Goal: Transaction & Acquisition: Book appointment/travel/reservation

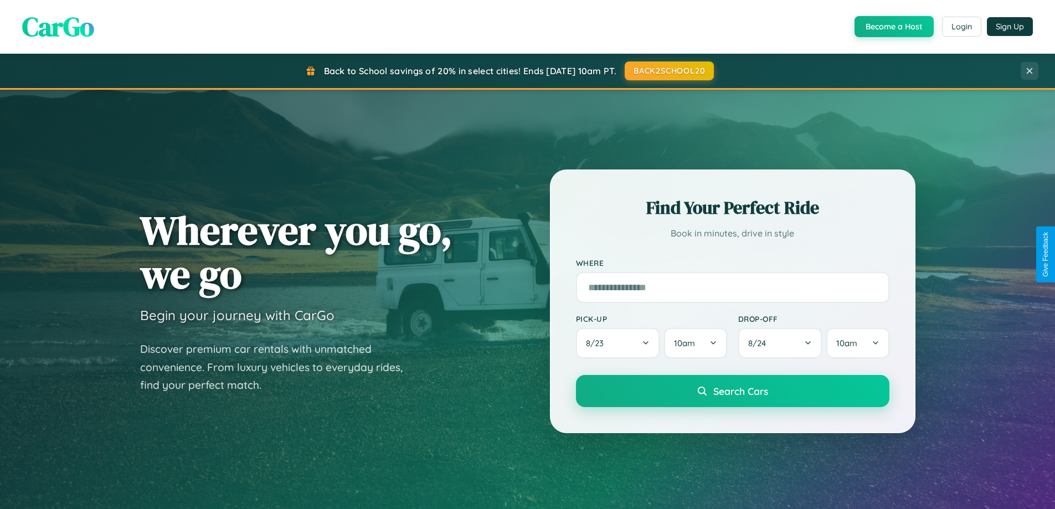
scroll to position [762, 0]
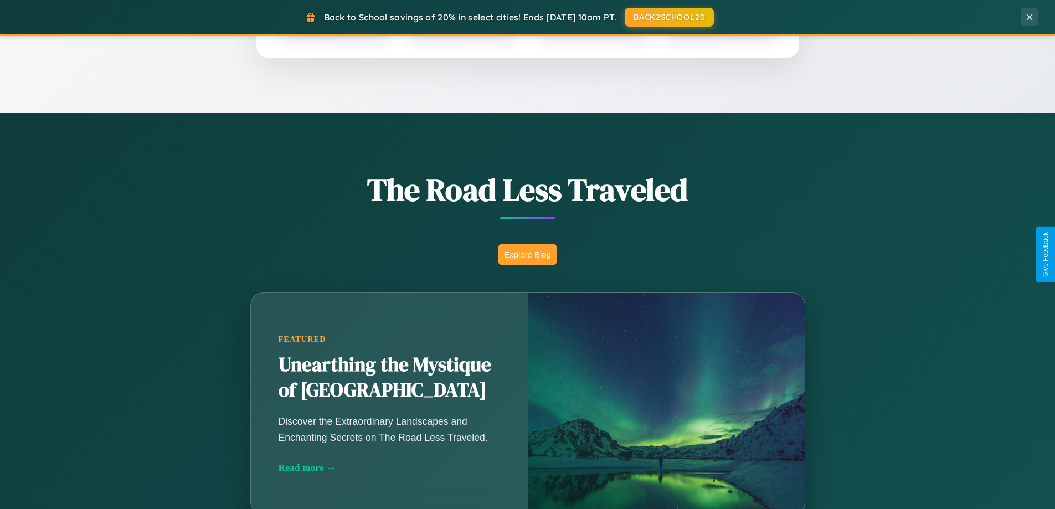
click at [527, 254] on button "Explore Blog" at bounding box center [528, 254] width 58 height 20
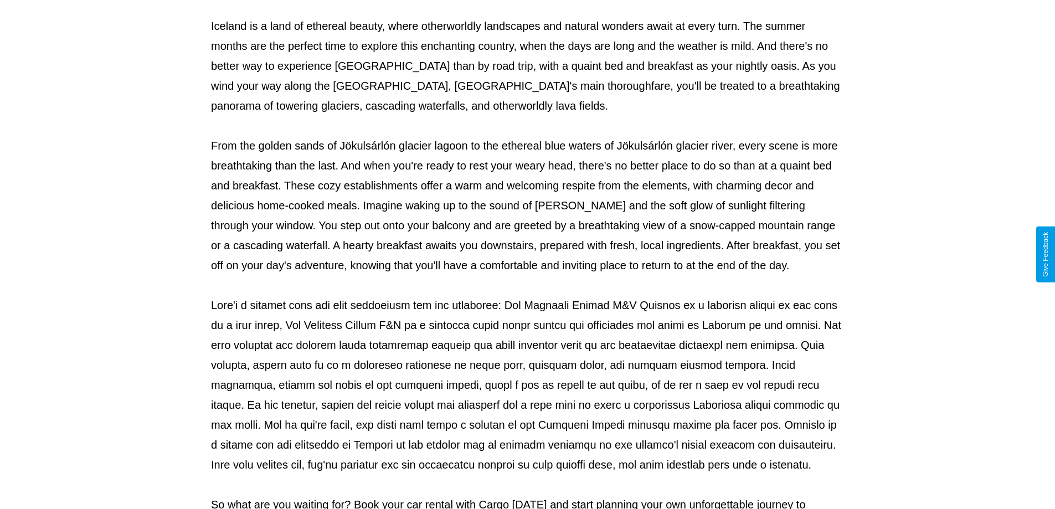
scroll to position [358, 0]
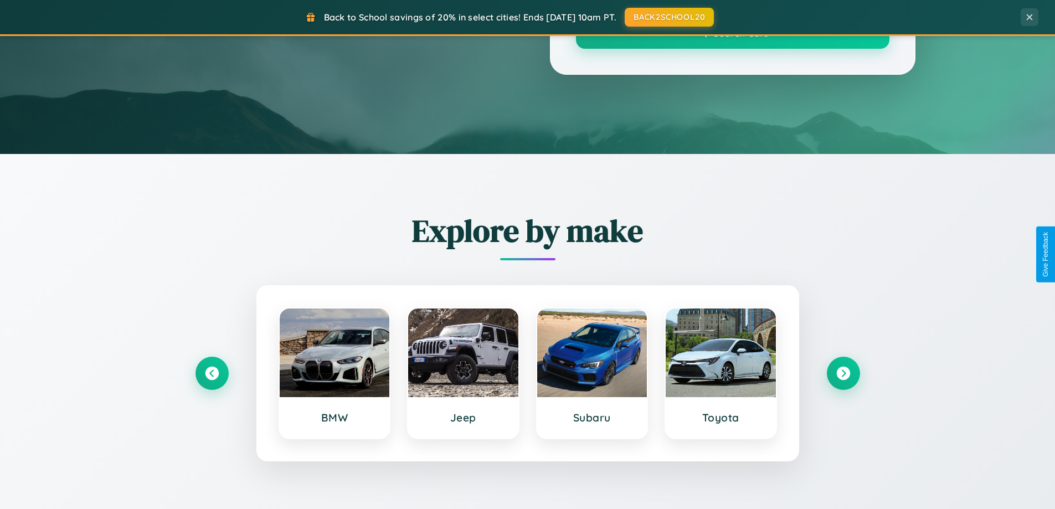
scroll to position [762, 0]
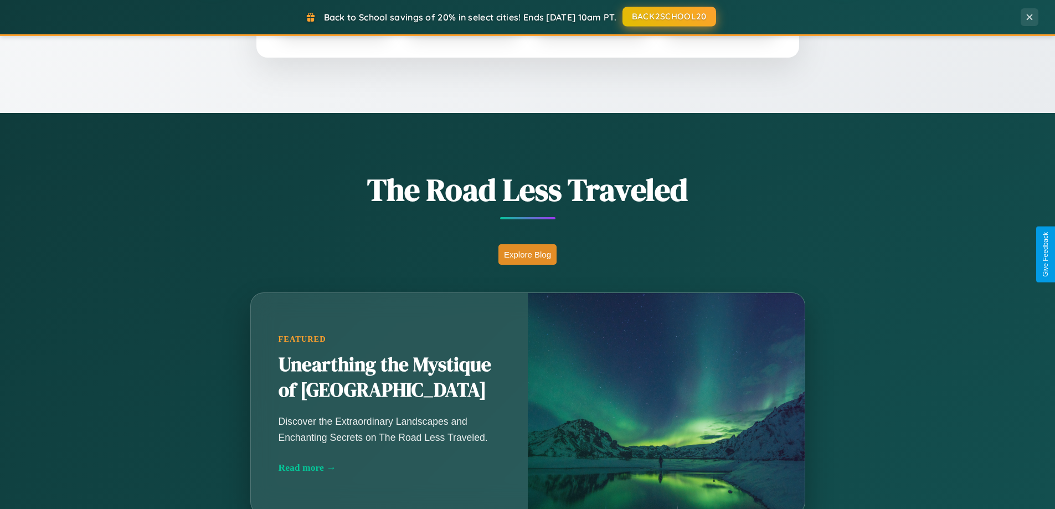
click at [669, 17] on button "BACK2SCHOOL20" at bounding box center [670, 17] width 94 height 20
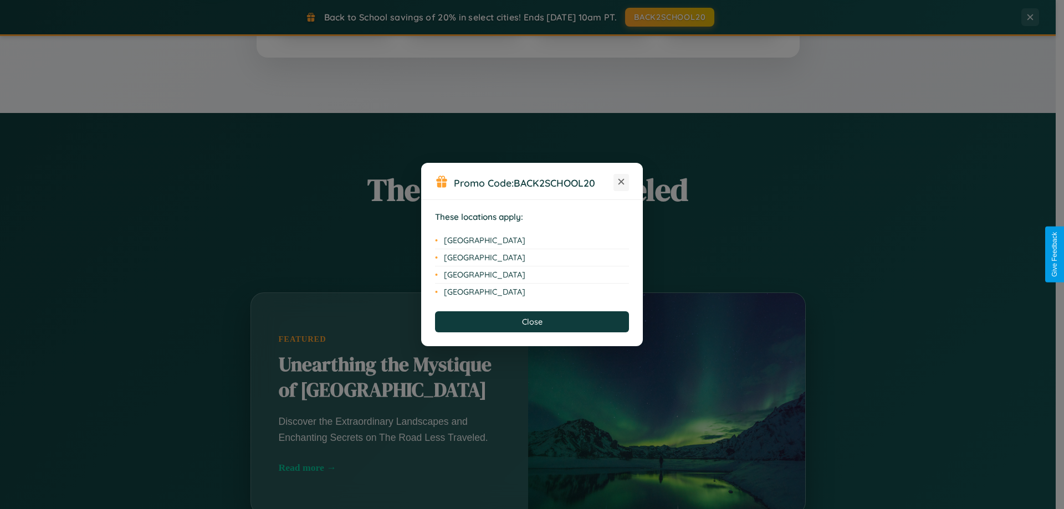
click at [621, 182] on icon at bounding box center [621, 182] width 6 height 6
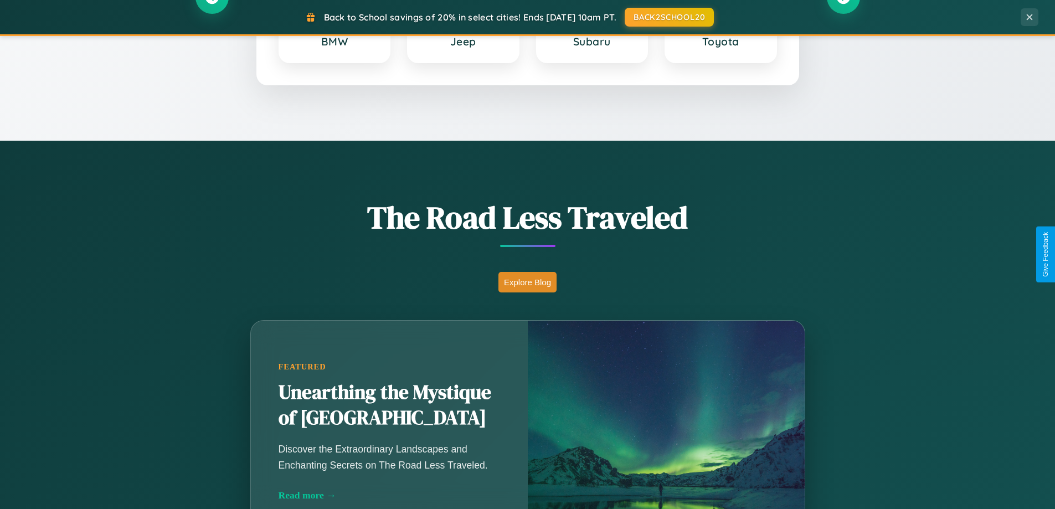
scroll to position [33, 0]
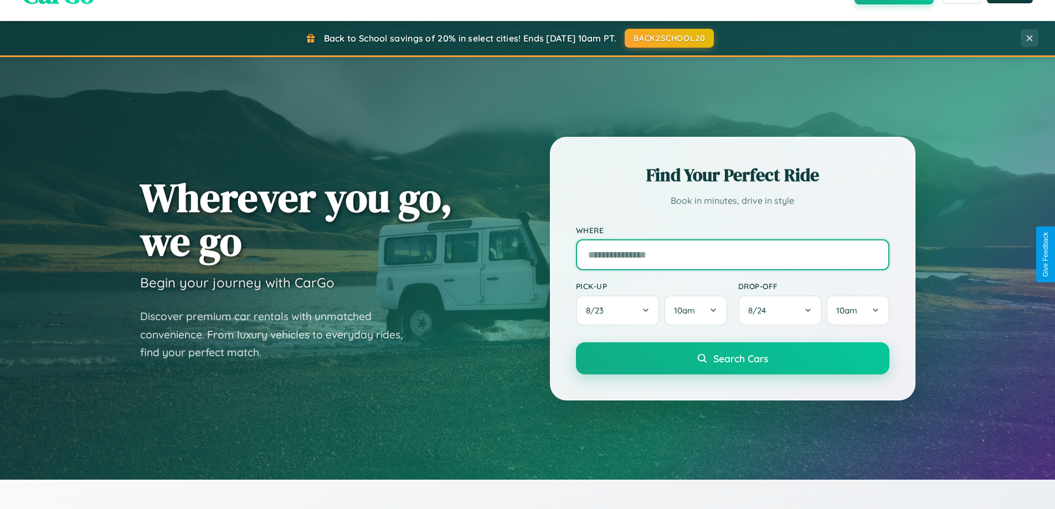
click at [732, 254] on input "text" at bounding box center [733, 254] width 314 height 31
type input "**********"
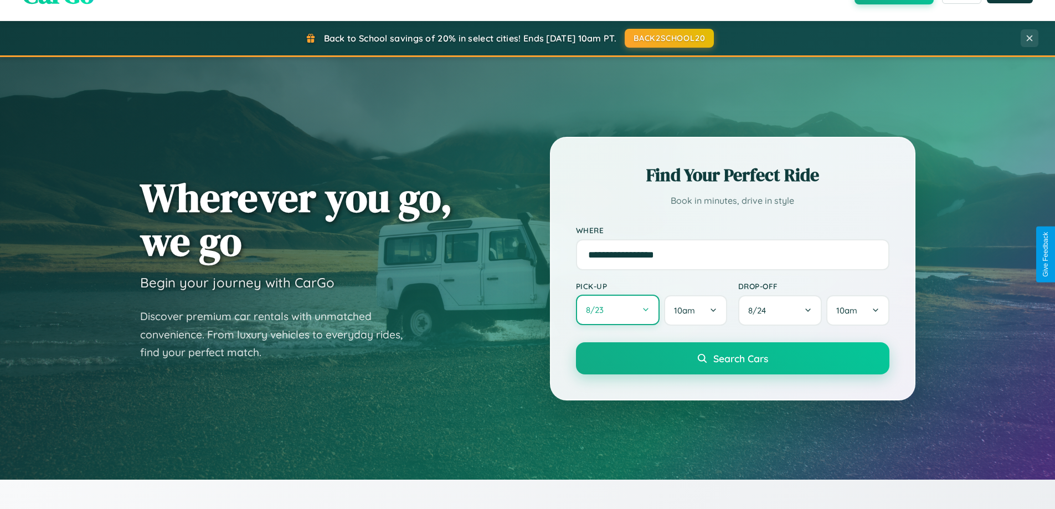
click at [618, 311] on button "8 / 23" at bounding box center [618, 310] width 84 height 30
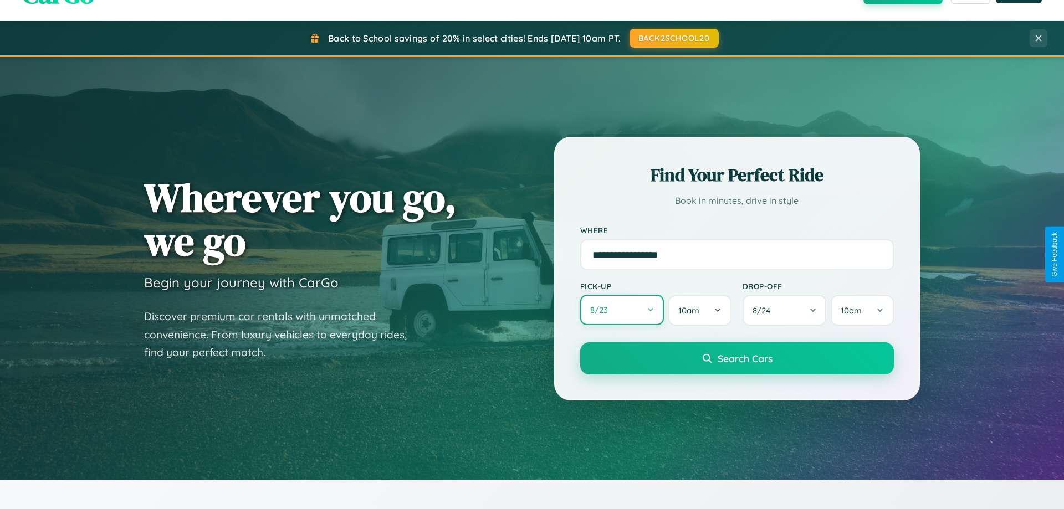
select select "*"
select select "****"
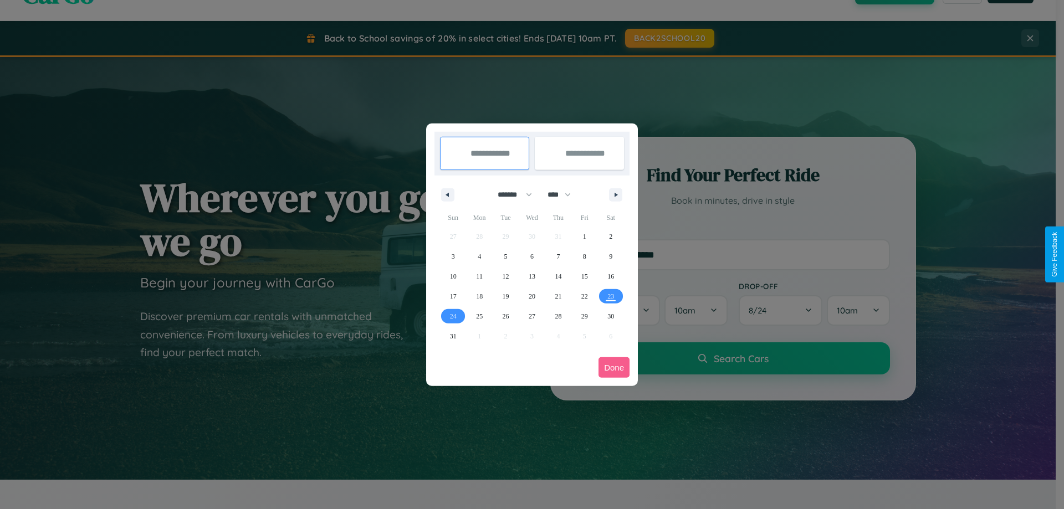
drag, startPoint x: 510, startPoint y: 194, endPoint x: 532, endPoint y: 222, distance: 35.5
click at [510, 194] on select "******* ******** ***** ***** *** **** **** ****** ********* ******* ******** **…" at bounding box center [512, 195] width 47 height 18
select select "*"
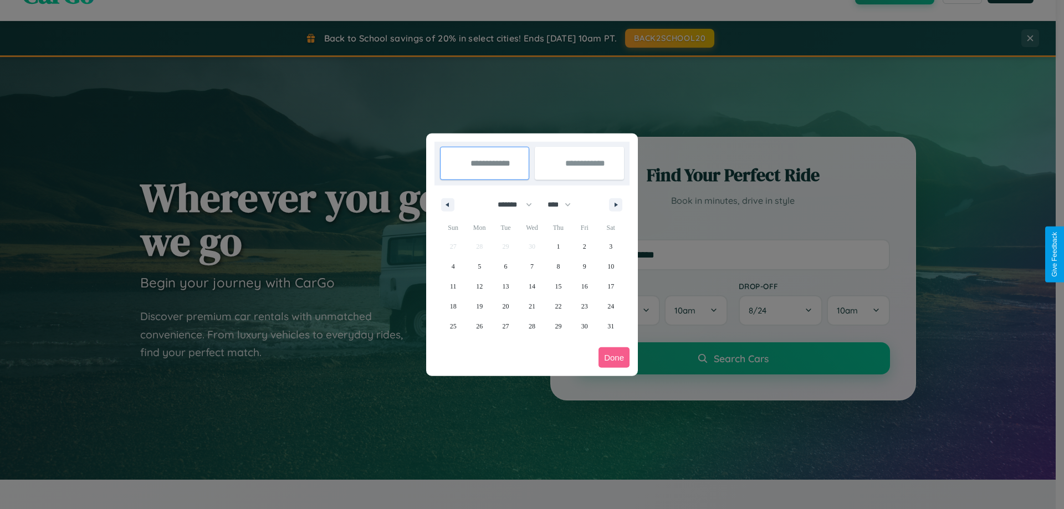
drag, startPoint x: 564, startPoint y: 204, endPoint x: 532, endPoint y: 222, distance: 36.7
click at [564, 204] on select "**** **** **** **** **** **** **** **** **** **** **** **** **** **** **** ****…" at bounding box center [558, 205] width 33 height 18
select select "****"
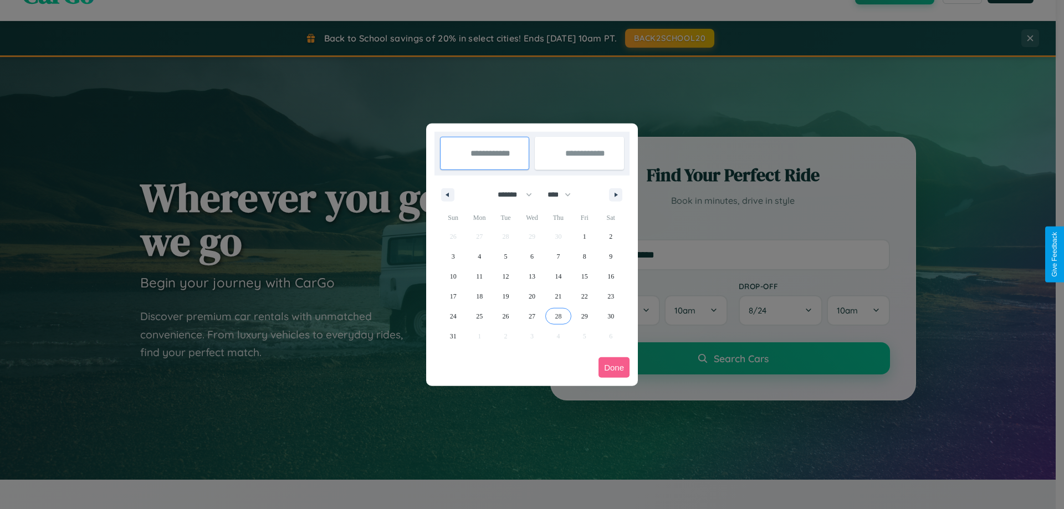
click at [558, 316] on span "28" at bounding box center [558, 316] width 7 height 20
type input "**********"
click at [615, 194] on icon "button" at bounding box center [618, 195] width 6 height 4
select select "*"
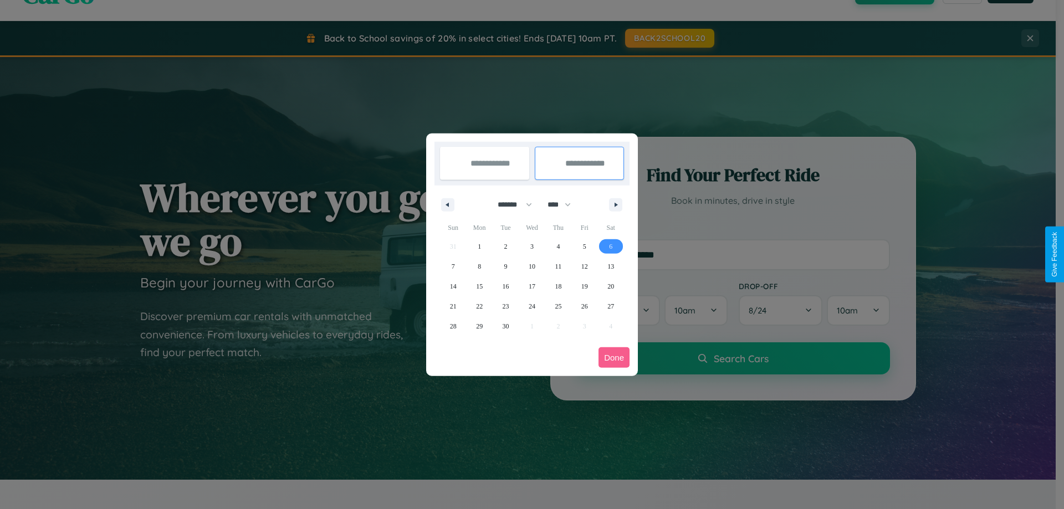
click at [610, 246] on span "6" at bounding box center [610, 247] width 3 height 20
type input "**********"
select select "*"
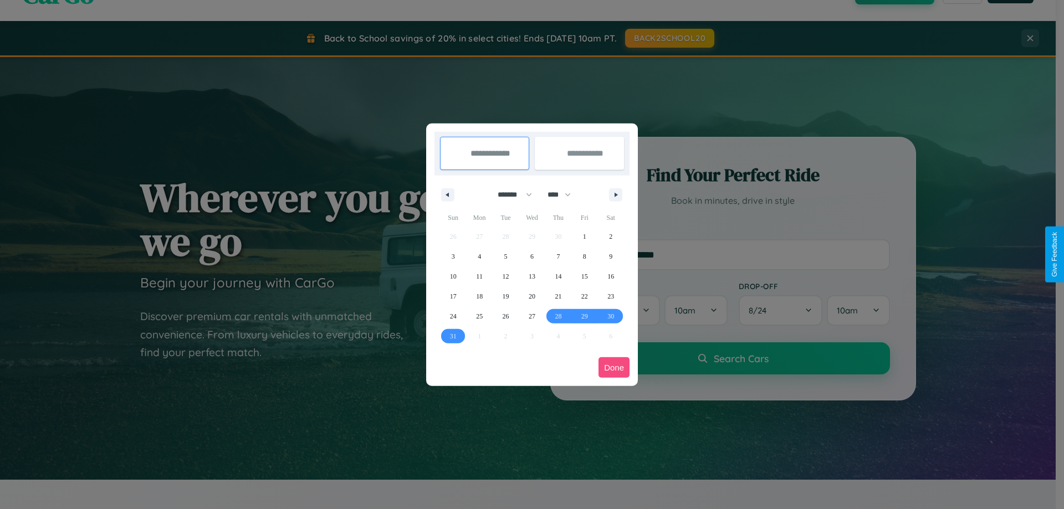
click at [614, 367] on button "Done" at bounding box center [613, 367] width 31 height 20
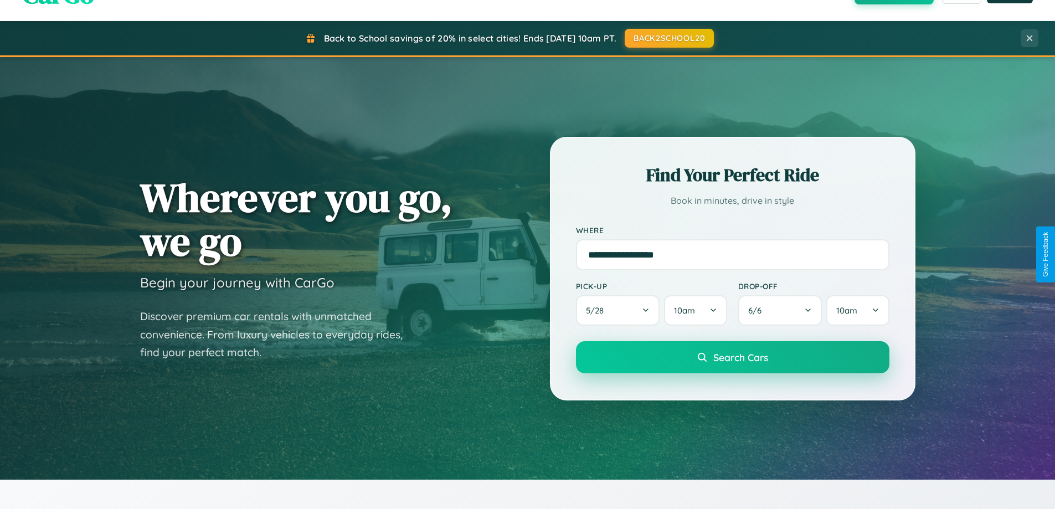
click at [732, 357] on span "Search Cars" at bounding box center [740, 357] width 55 height 12
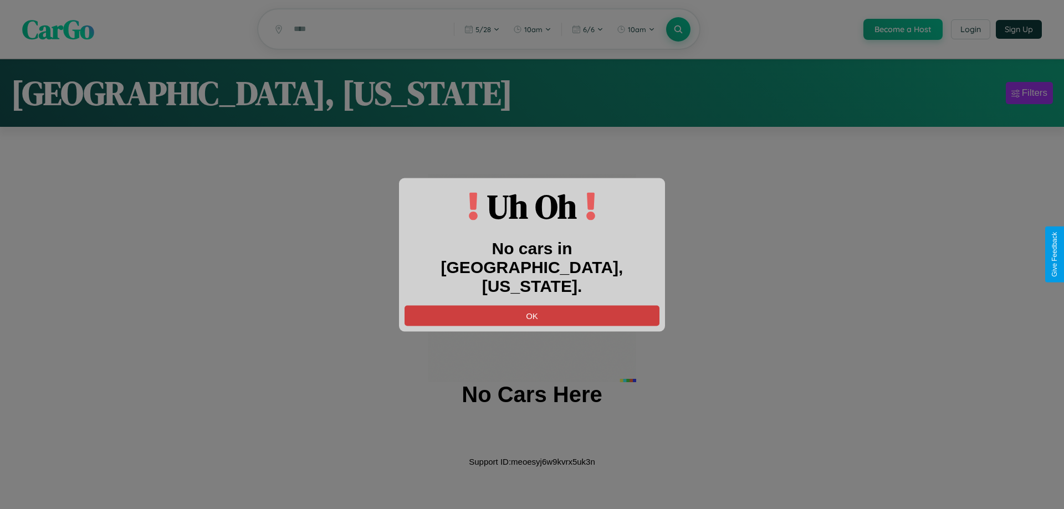
click at [532, 305] on button "OK" at bounding box center [531, 315] width 255 height 20
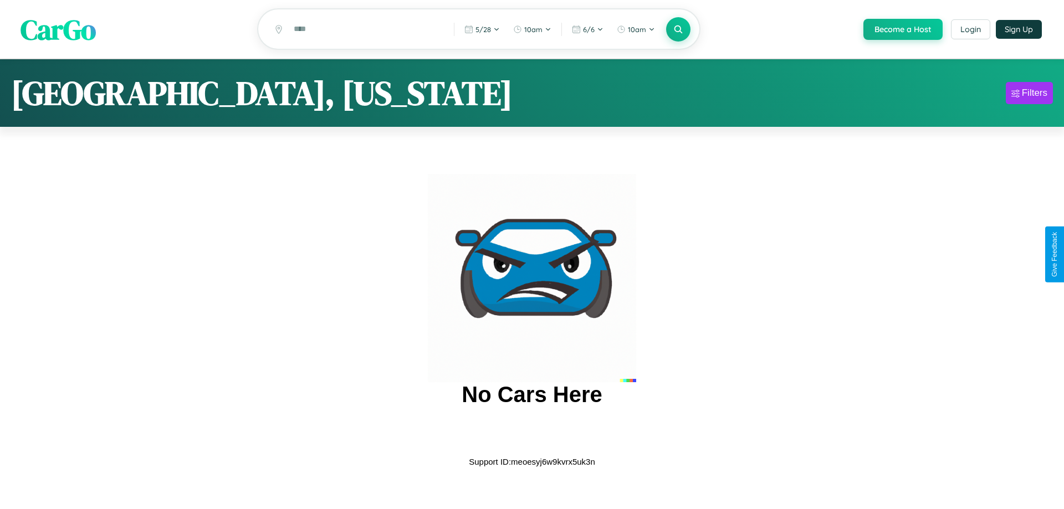
click at [58, 30] on span "CarGo" at bounding box center [57, 29] width 75 height 38
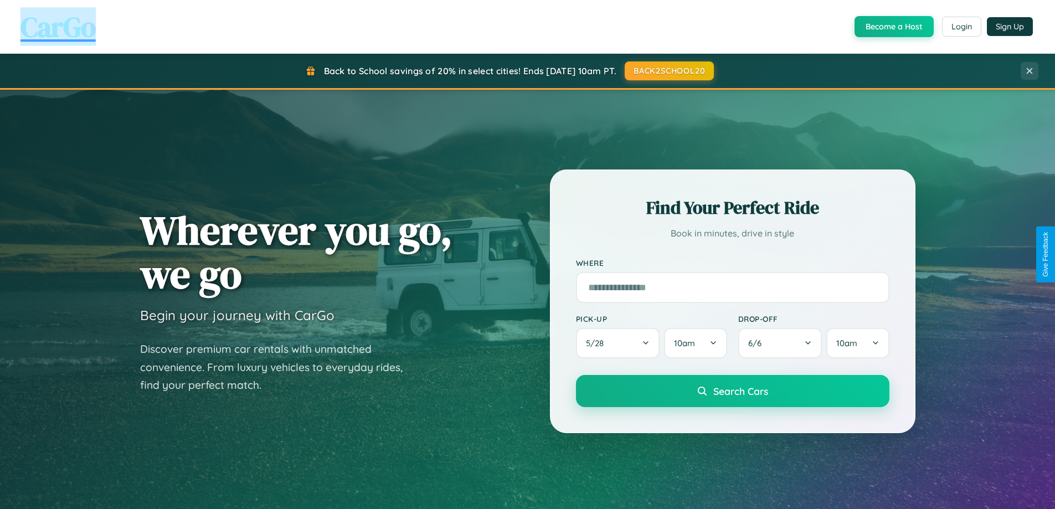
scroll to position [33, 0]
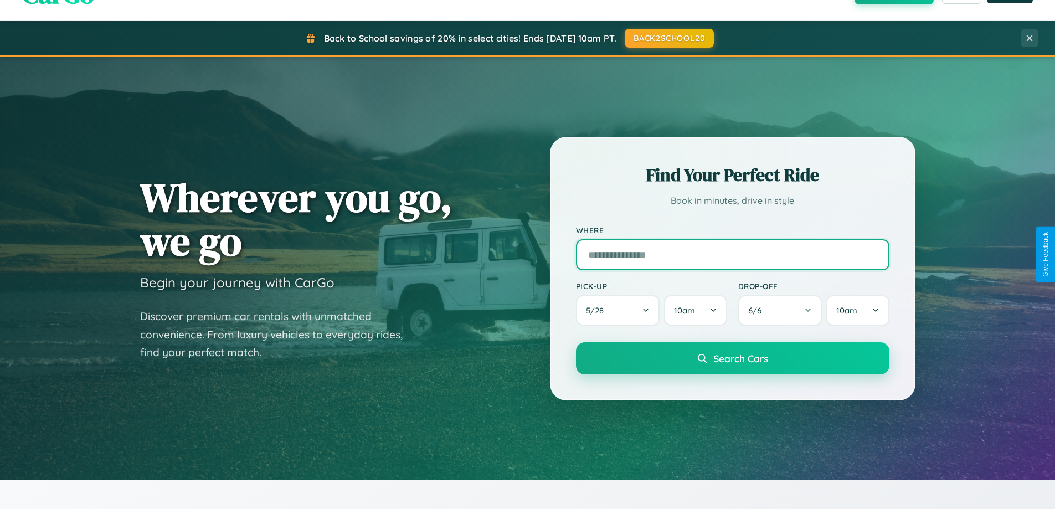
click at [732, 254] on input "text" at bounding box center [733, 254] width 314 height 31
type input "*******"
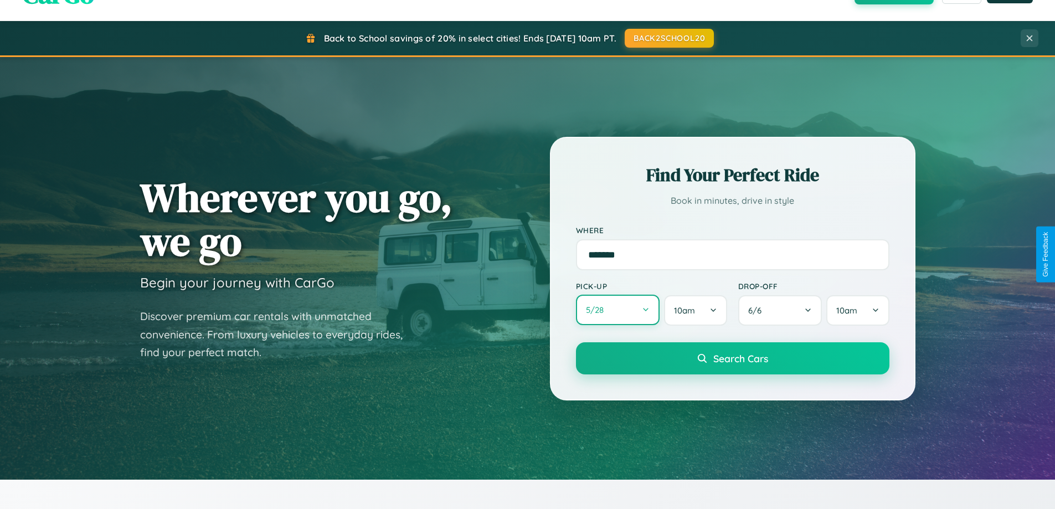
click at [618, 311] on button "5 / 28" at bounding box center [618, 310] width 84 height 30
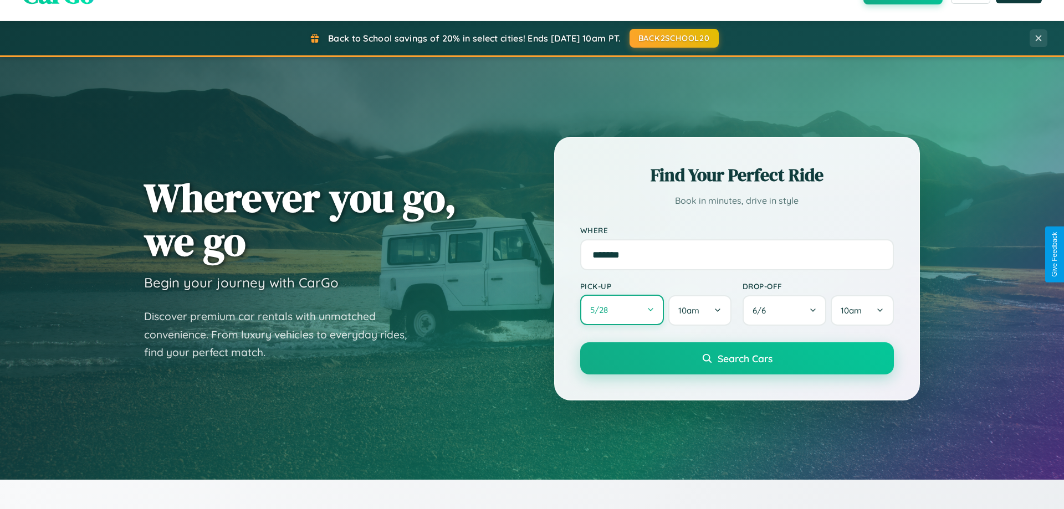
select select "*"
select select "****"
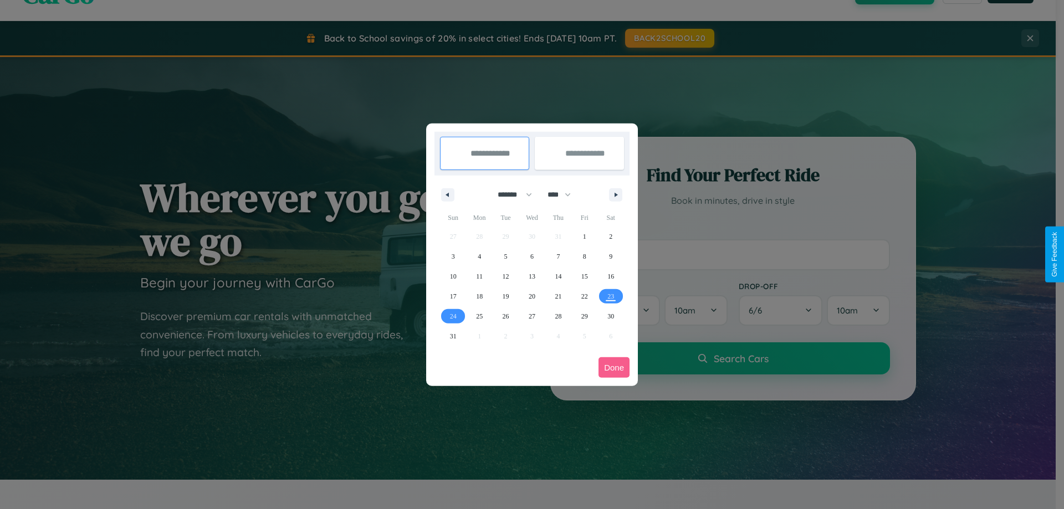
drag, startPoint x: 510, startPoint y: 194, endPoint x: 532, endPoint y: 222, distance: 35.5
click at [510, 194] on select "******* ******** ***** ***** *** **** **** ****** ********* ******* ******** **…" at bounding box center [512, 195] width 47 height 18
select select "**"
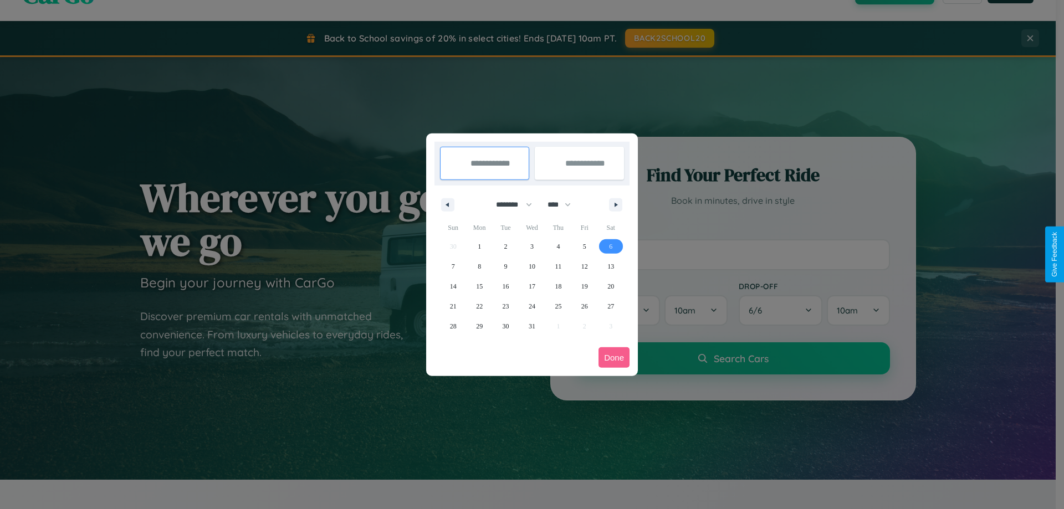
click at [610, 246] on span "6" at bounding box center [610, 247] width 3 height 20
type input "**********"
click at [584, 266] on span "12" at bounding box center [584, 266] width 7 height 20
type input "**********"
click at [614, 357] on button "Done" at bounding box center [613, 357] width 31 height 20
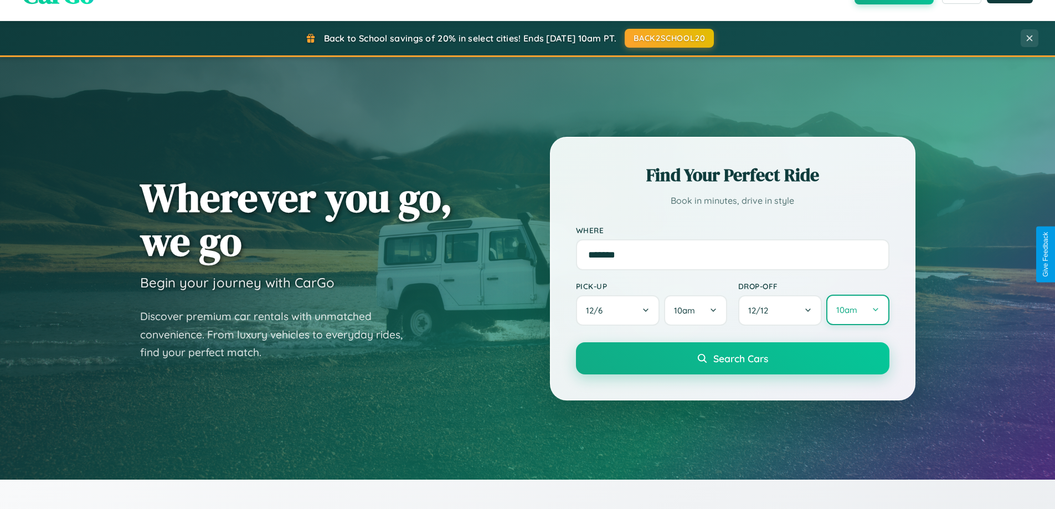
click at [858, 310] on button "10am" at bounding box center [857, 310] width 63 height 30
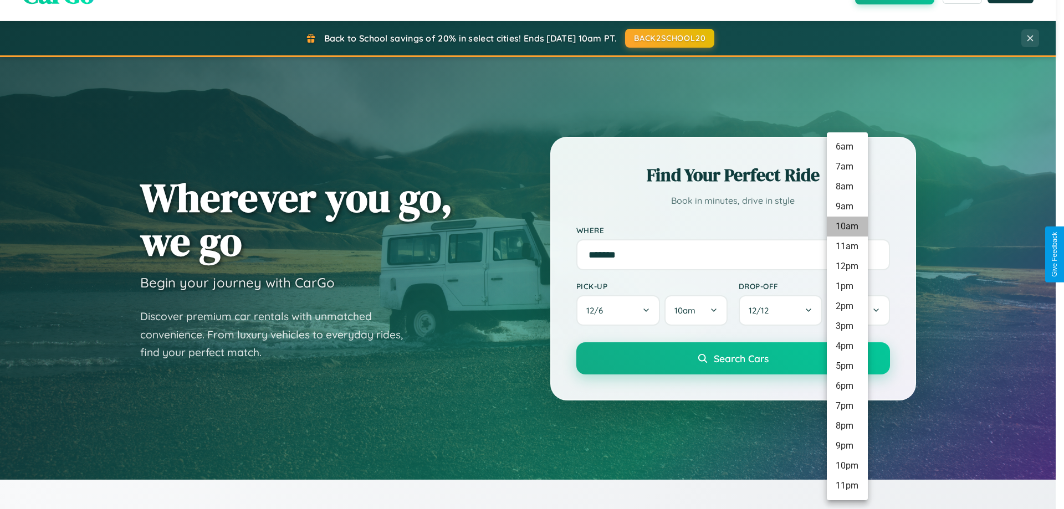
click at [846, 227] on li "10am" at bounding box center [846, 227] width 41 height 20
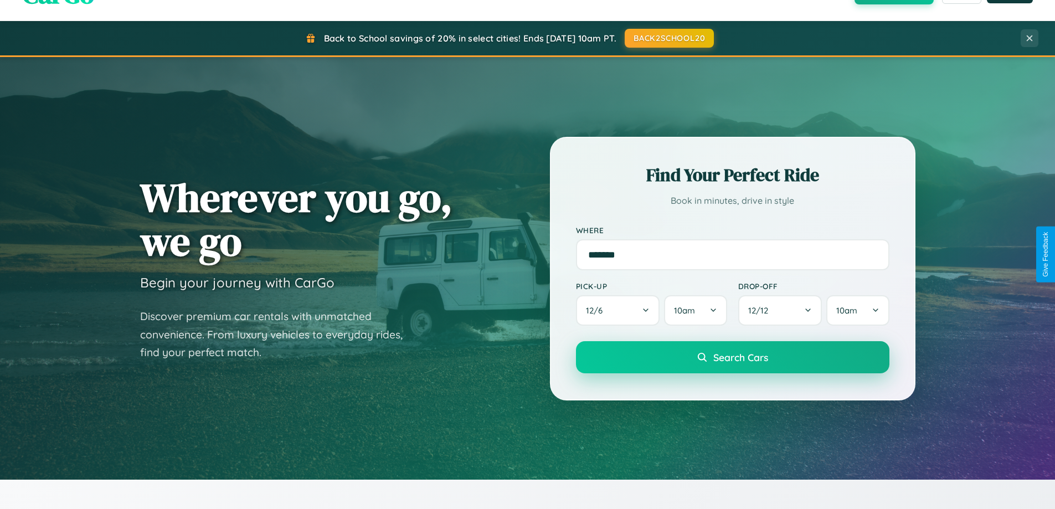
click at [732, 358] on span "Search Cars" at bounding box center [740, 357] width 55 height 12
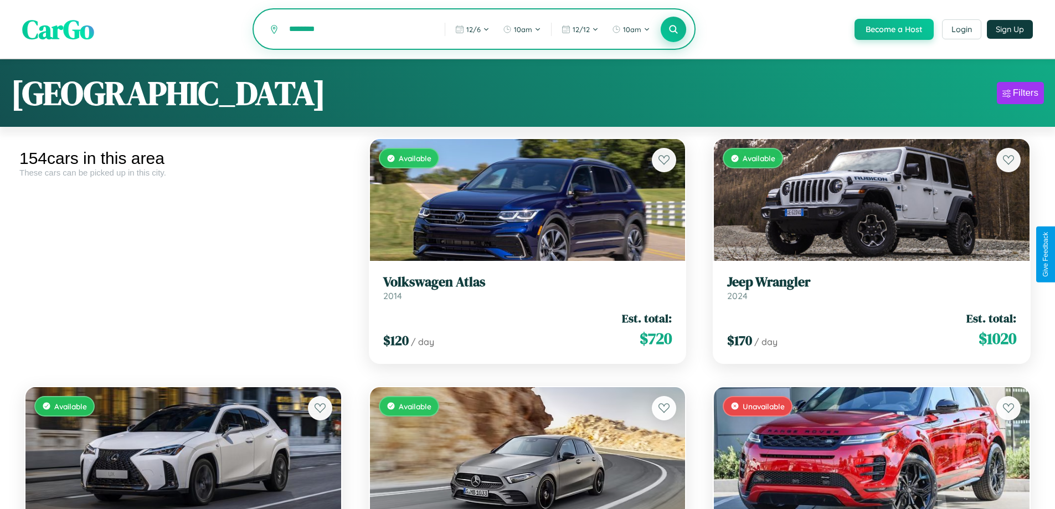
type input "********"
click at [673, 30] on icon at bounding box center [674, 29] width 11 height 11
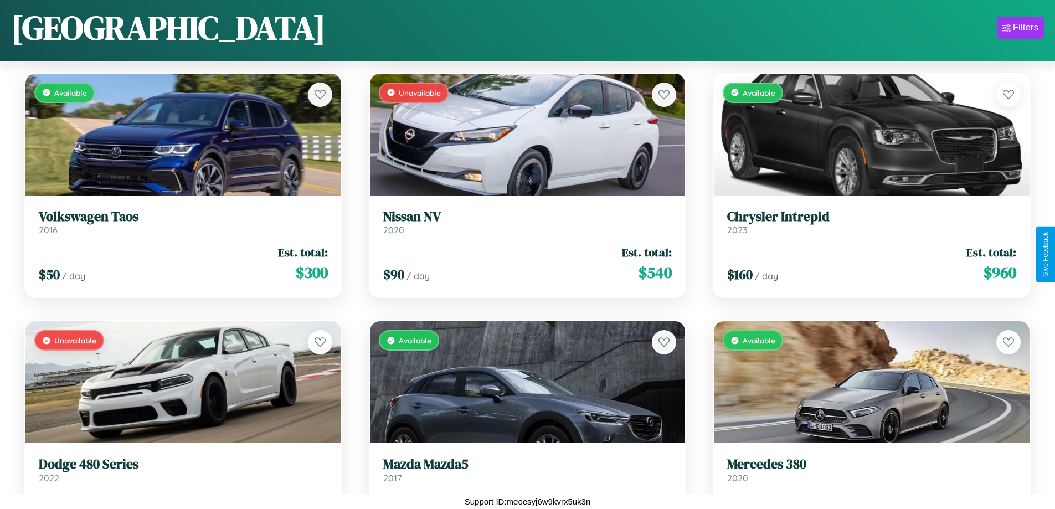
scroll to position [1644, 0]
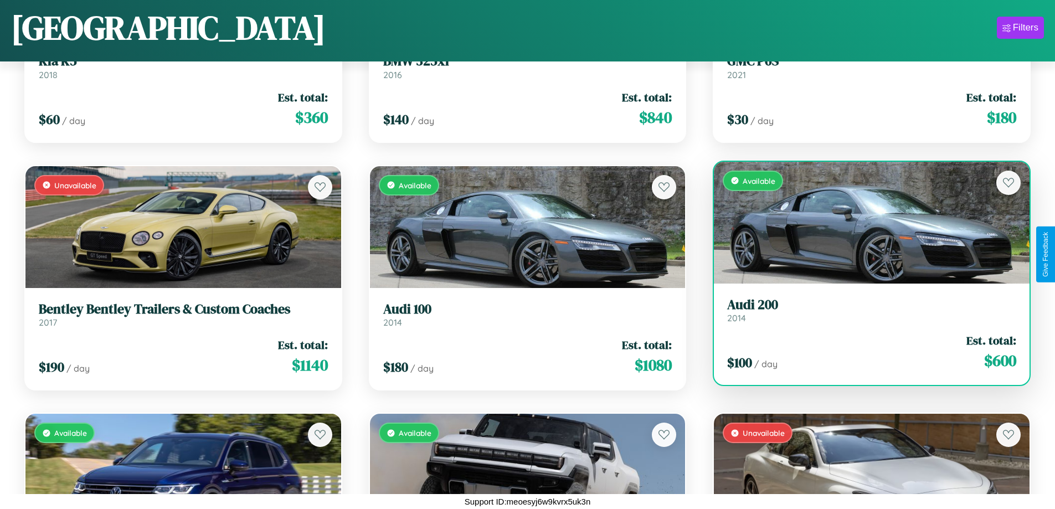
click at [865, 310] on h3 "Audi 200" at bounding box center [871, 305] width 289 height 16
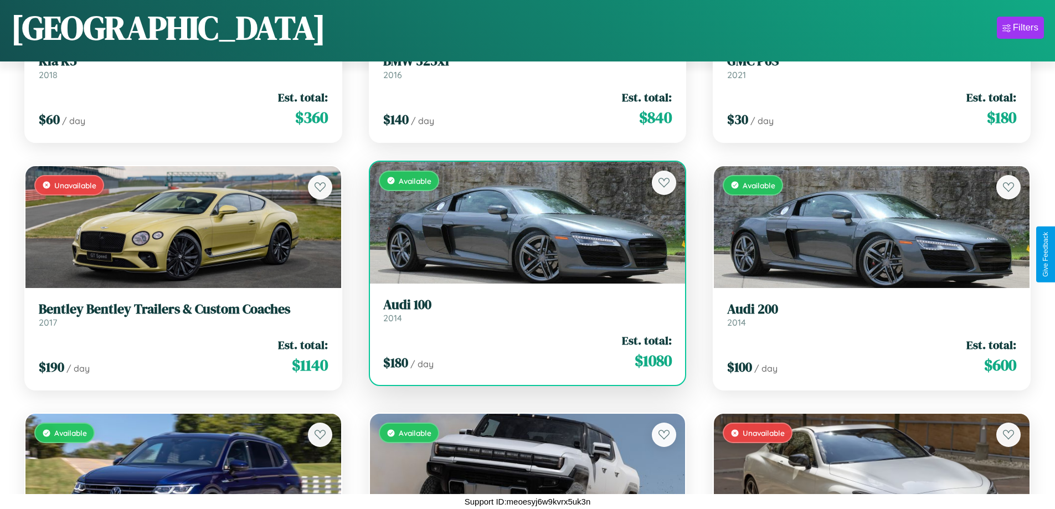
scroll to position [12807, 0]
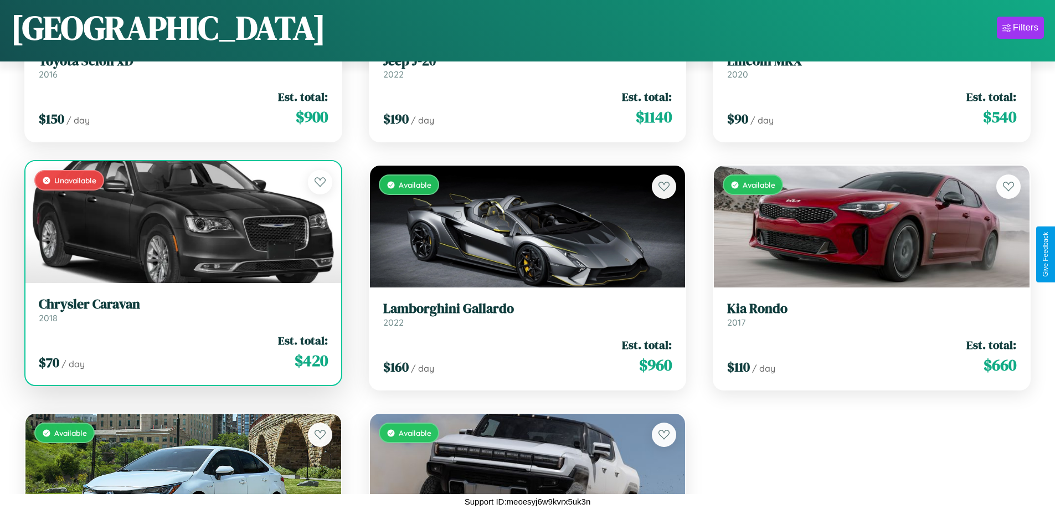
click at [182, 314] on link "Chrysler Caravan 2018" at bounding box center [183, 309] width 289 height 27
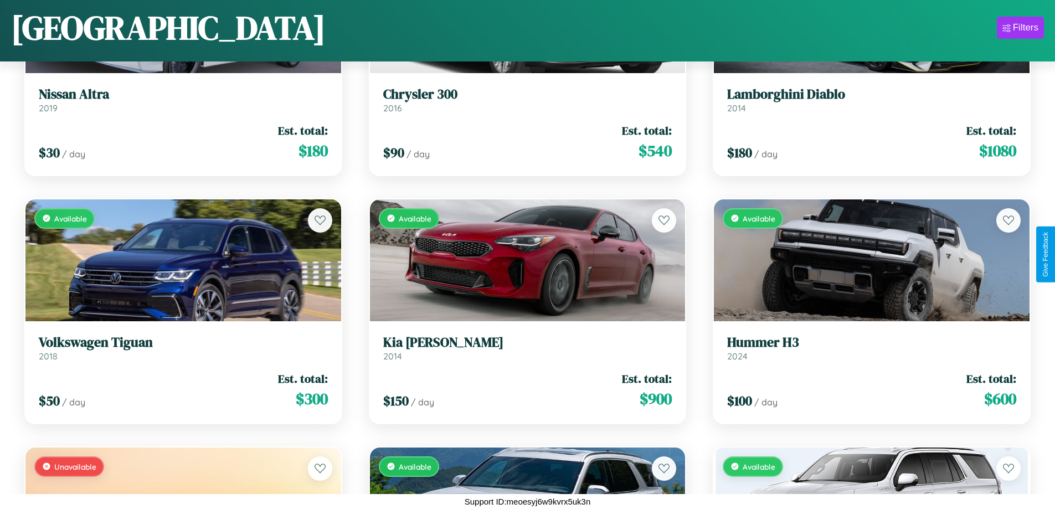
scroll to position [4869, 0]
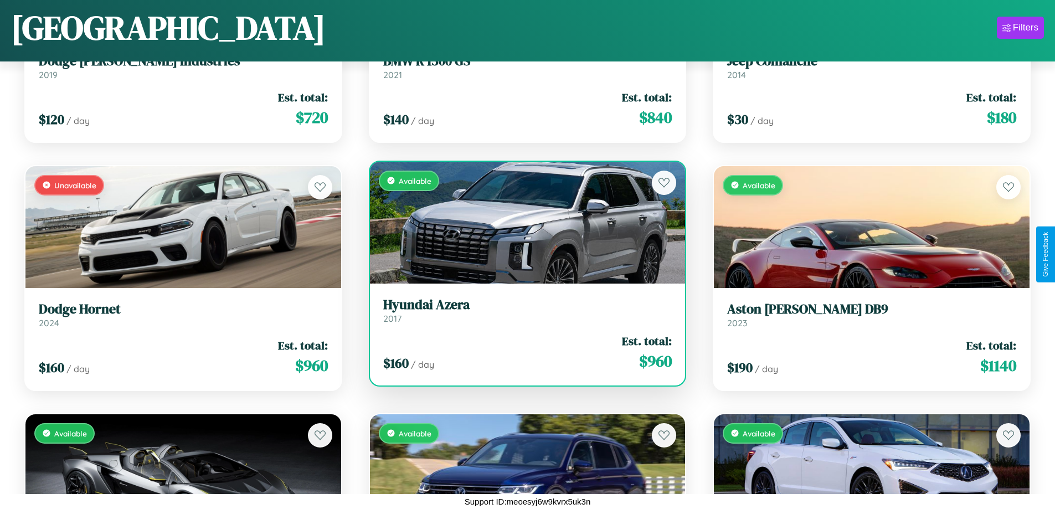
click at [523, 352] on div "$ 160 / day Est. total: $ 960" at bounding box center [527, 352] width 289 height 39
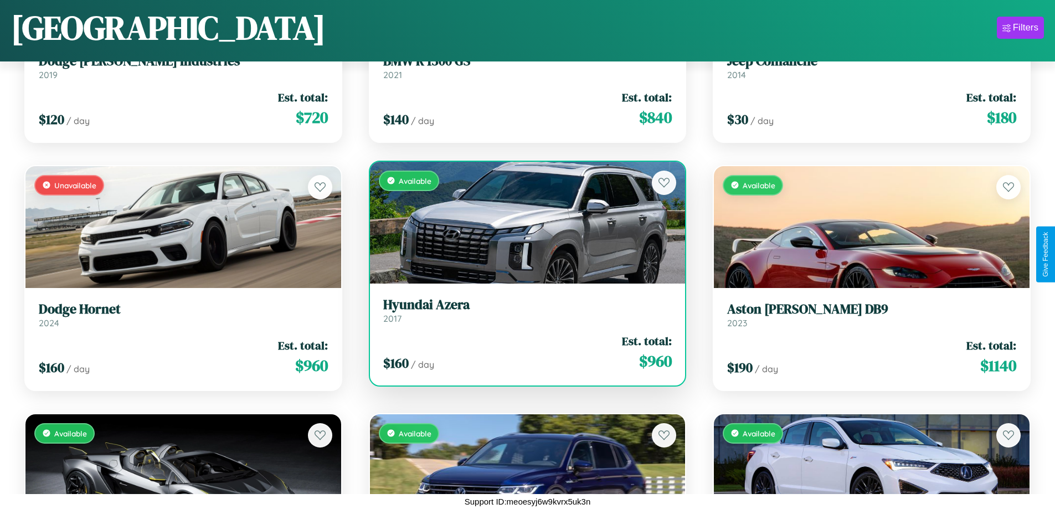
click at [523, 352] on div "$ 160 / day Est. total: $ 960" at bounding box center [527, 352] width 289 height 39
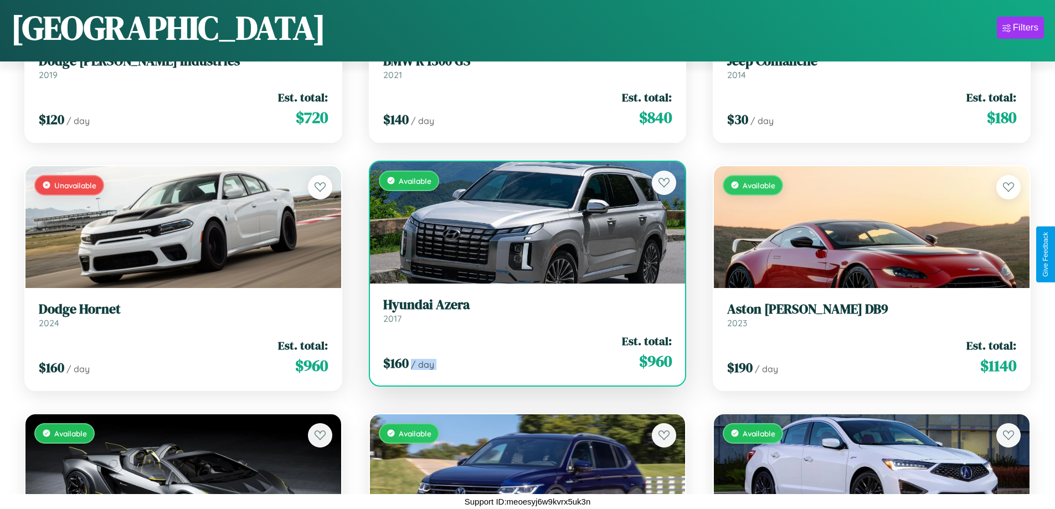
click at [523, 352] on div "$ 160 / day Est. total: $ 960" at bounding box center [527, 352] width 289 height 39
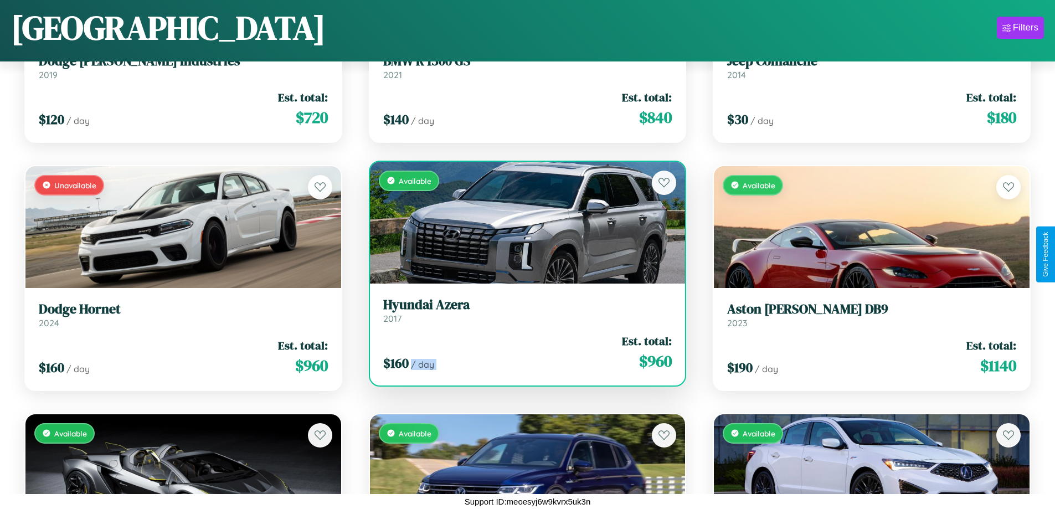
click at [523, 352] on div "$ 160 / day Est. total: $ 960" at bounding box center [527, 352] width 289 height 39
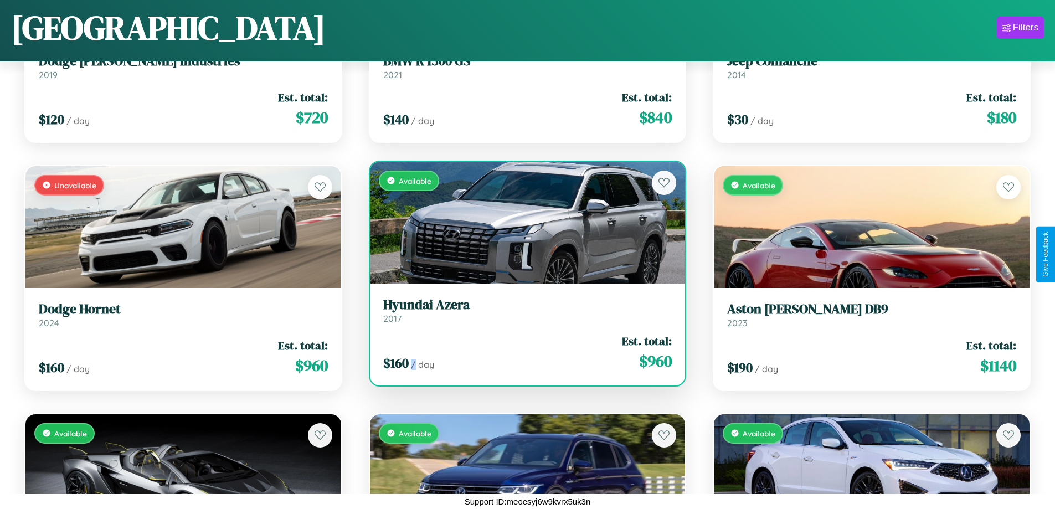
click at [523, 352] on div "$ 160 / day Est. total: $ 960" at bounding box center [527, 352] width 289 height 39
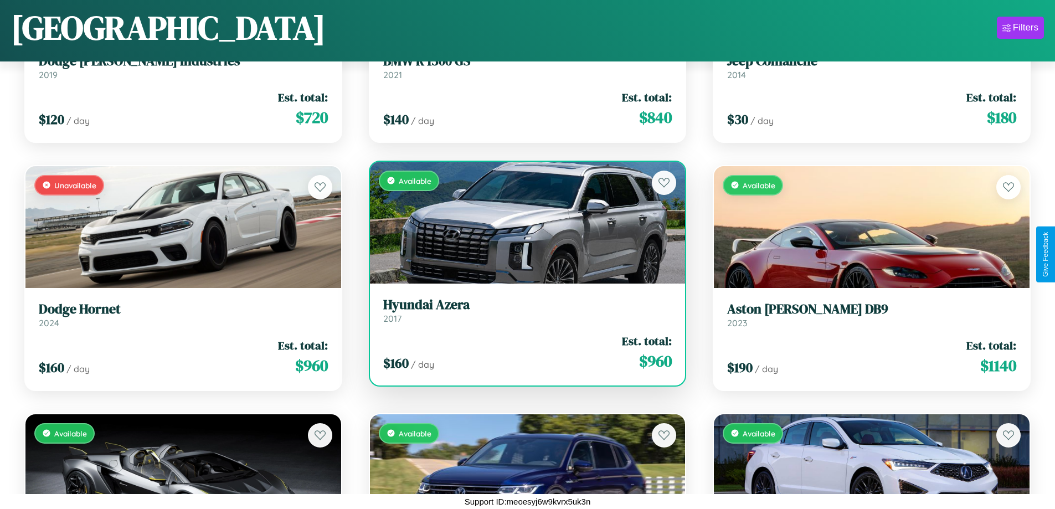
click at [523, 310] on h3 "Hyundai Azera" at bounding box center [527, 305] width 289 height 16
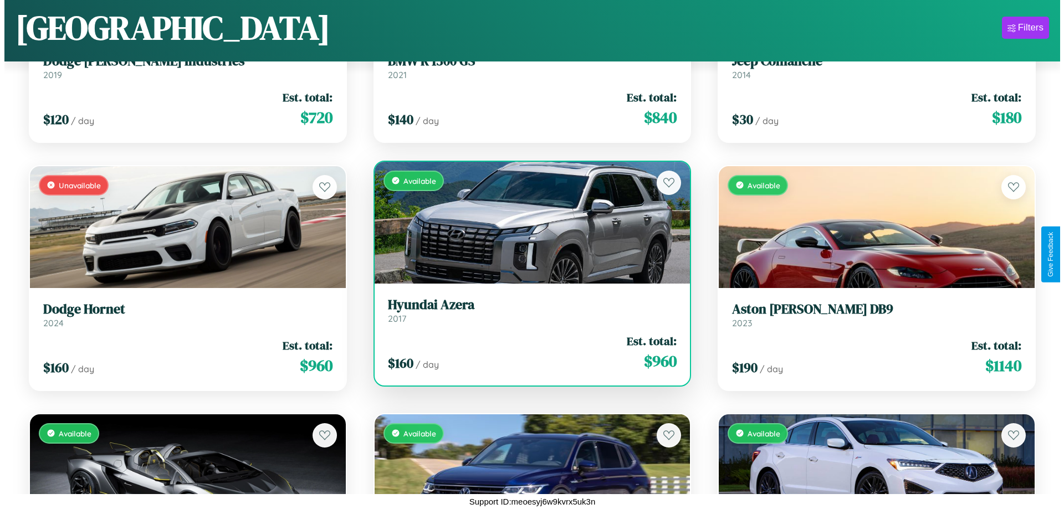
scroll to position [0, 0]
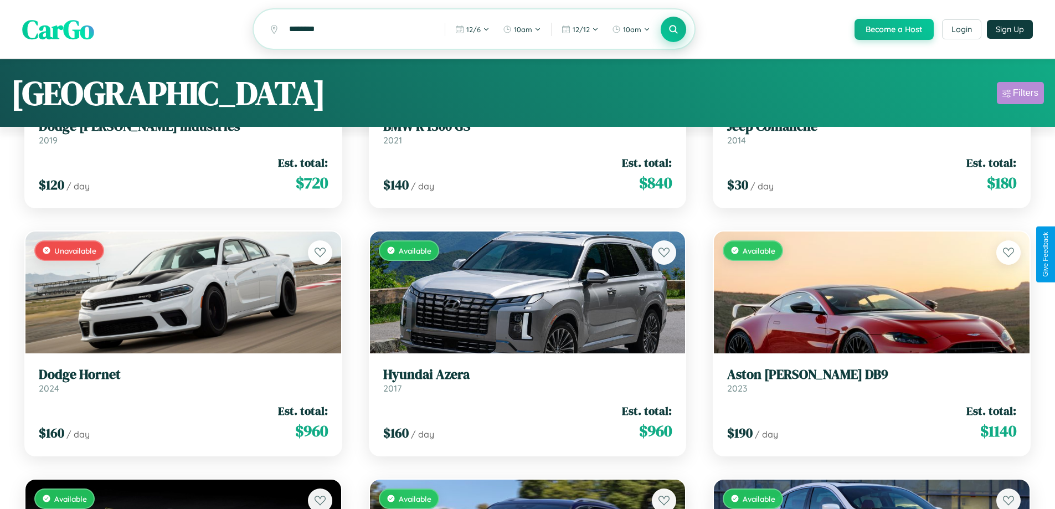
click at [1020, 95] on div "Filters" at bounding box center [1025, 93] width 25 height 11
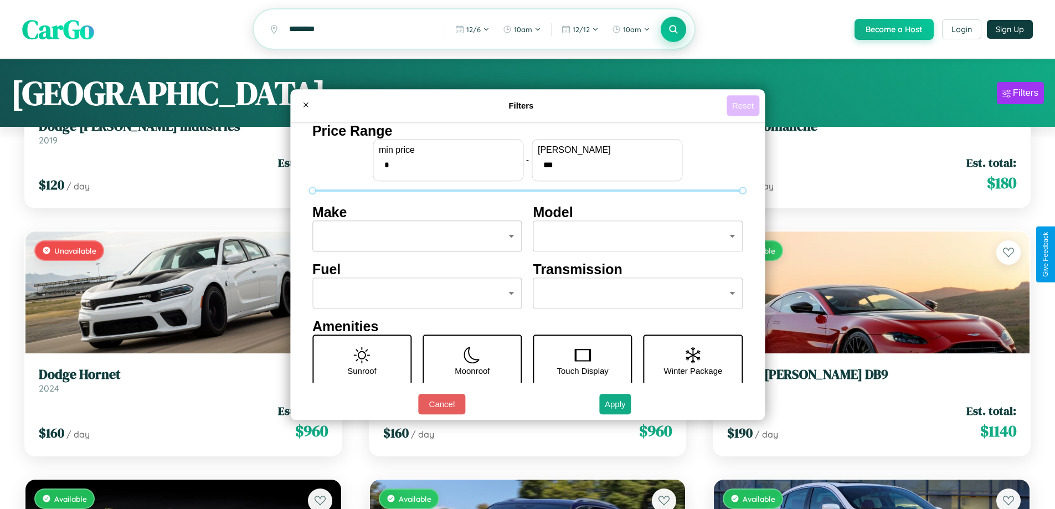
click at [745, 105] on button "Reset" at bounding box center [743, 105] width 33 height 20
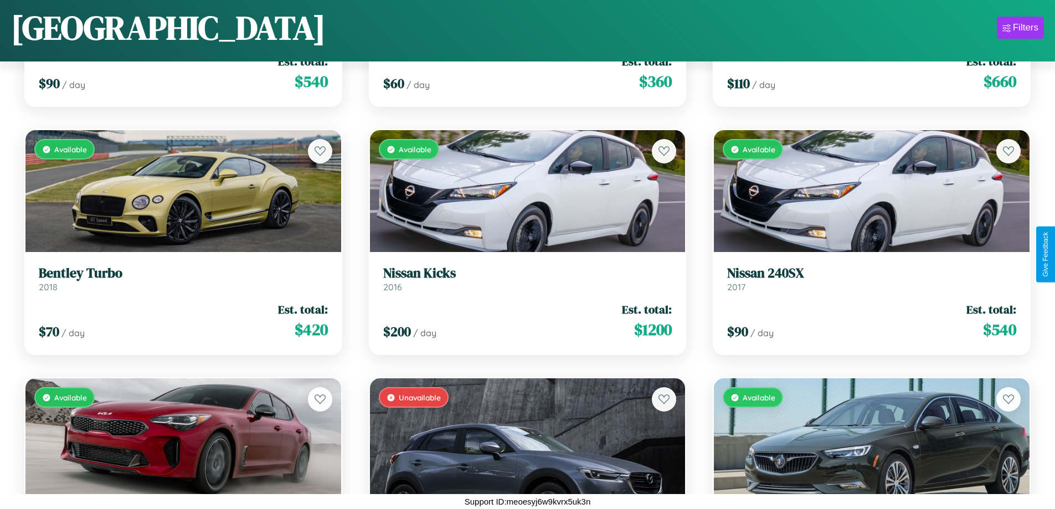
scroll to position [12984, 0]
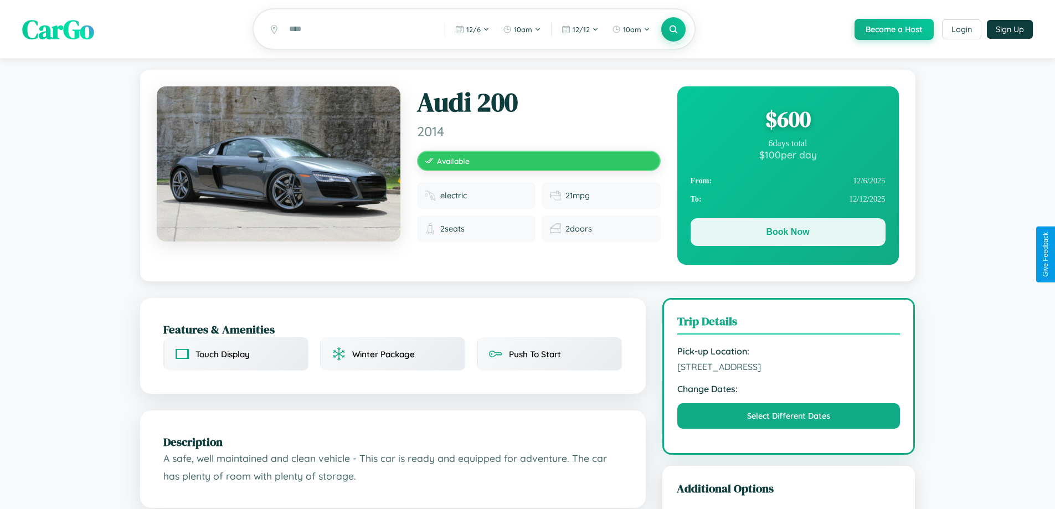
click at [788, 234] on button "Book Now" at bounding box center [788, 232] width 195 height 28
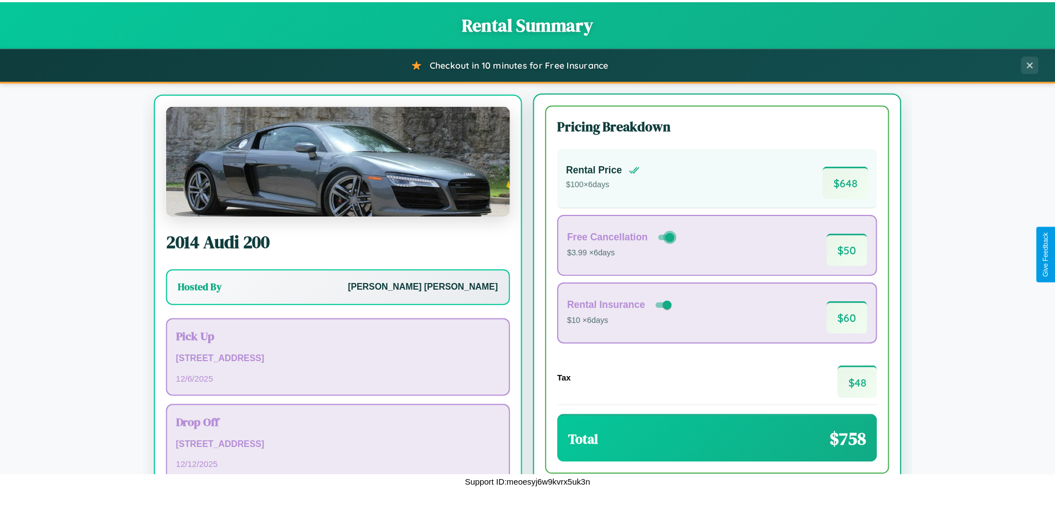
scroll to position [52, 0]
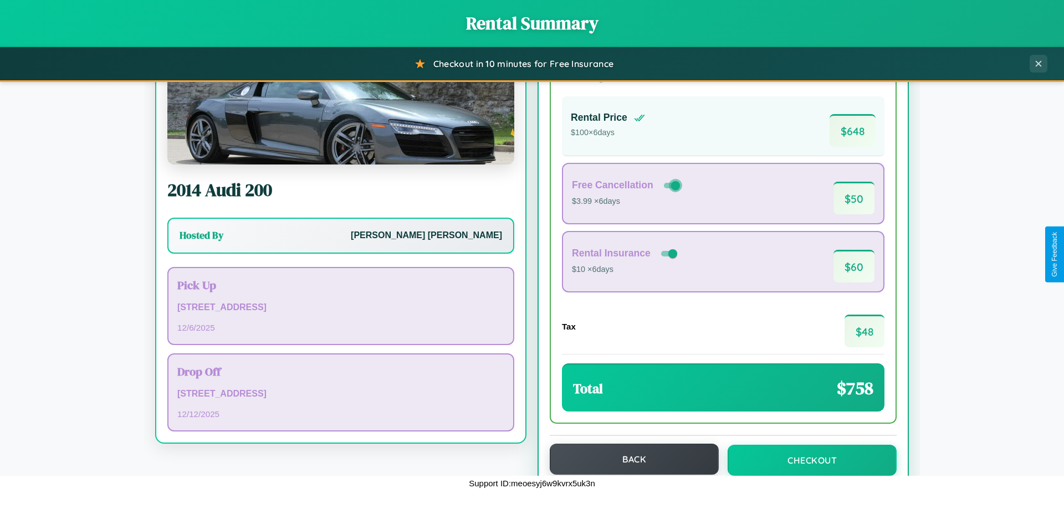
click at [629, 459] on button "Back" at bounding box center [634, 459] width 169 height 31
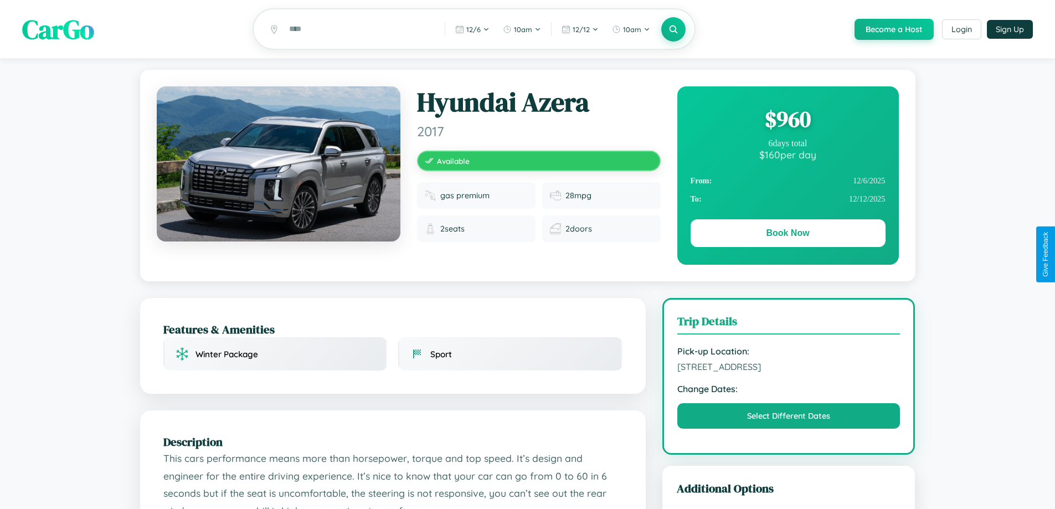
click at [788, 121] on div "$ 960" at bounding box center [788, 119] width 195 height 30
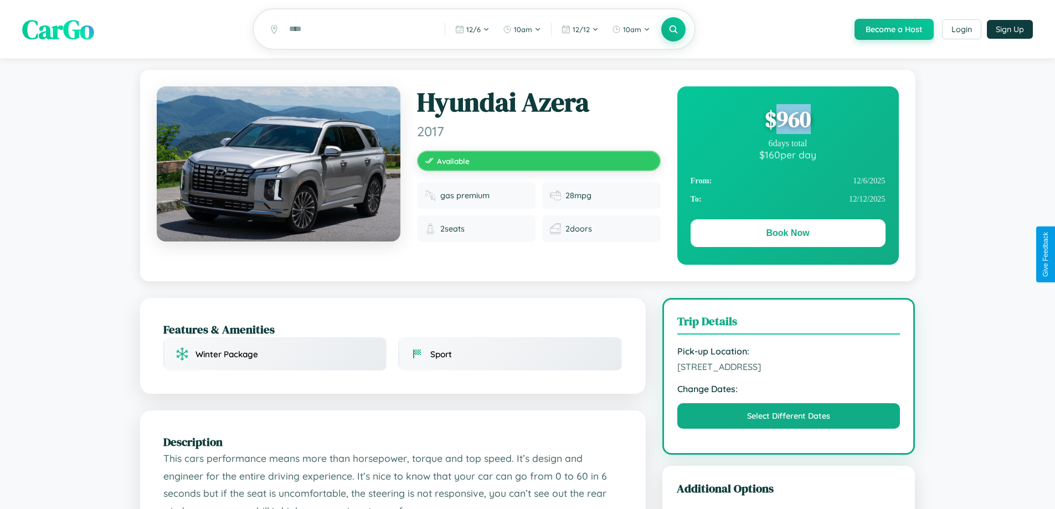
click at [788, 121] on div "$ 960" at bounding box center [788, 119] width 195 height 30
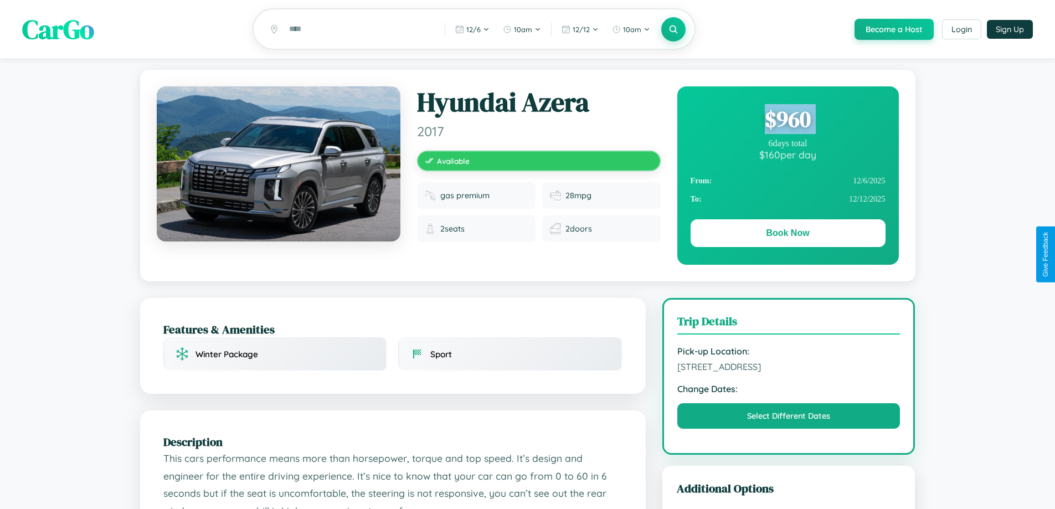
click at [788, 121] on div "$ 960" at bounding box center [788, 119] width 195 height 30
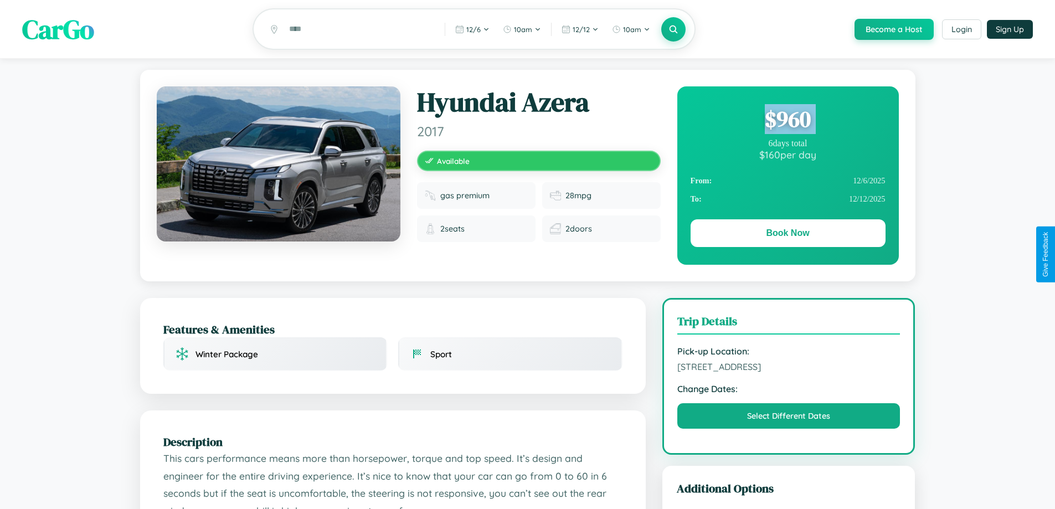
click at [788, 121] on div "$ 960" at bounding box center [788, 119] width 195 height 30
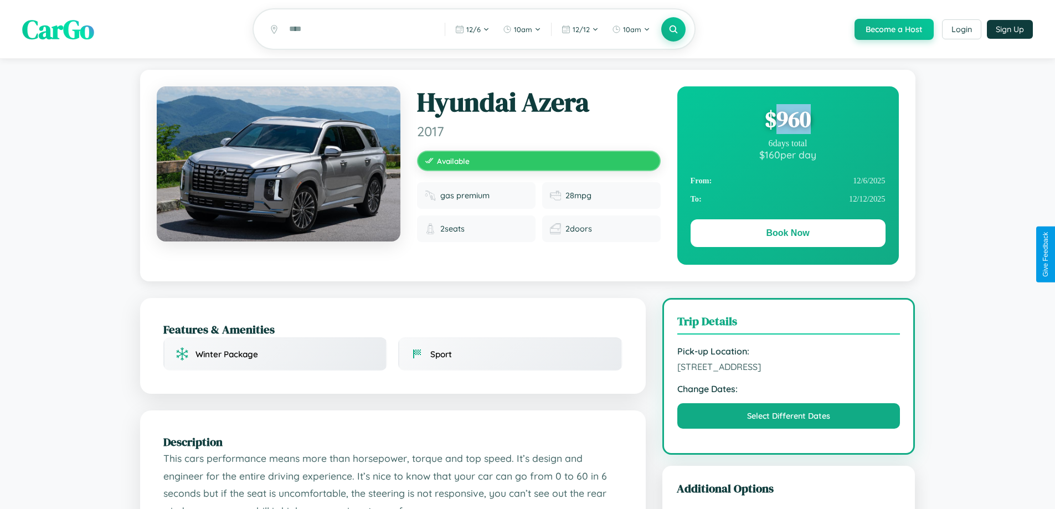
click at [788, 121] on div "$ 960" at bounding box center [788, 119] width 195 height 30
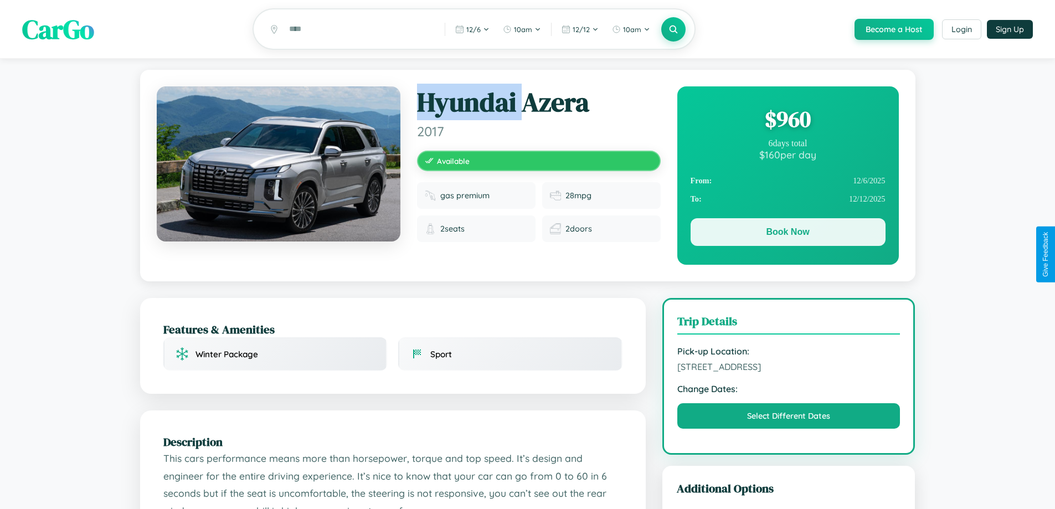
click at [788, 234] on button "Book Now" at bounding box center [788, 232] width 195 height 28
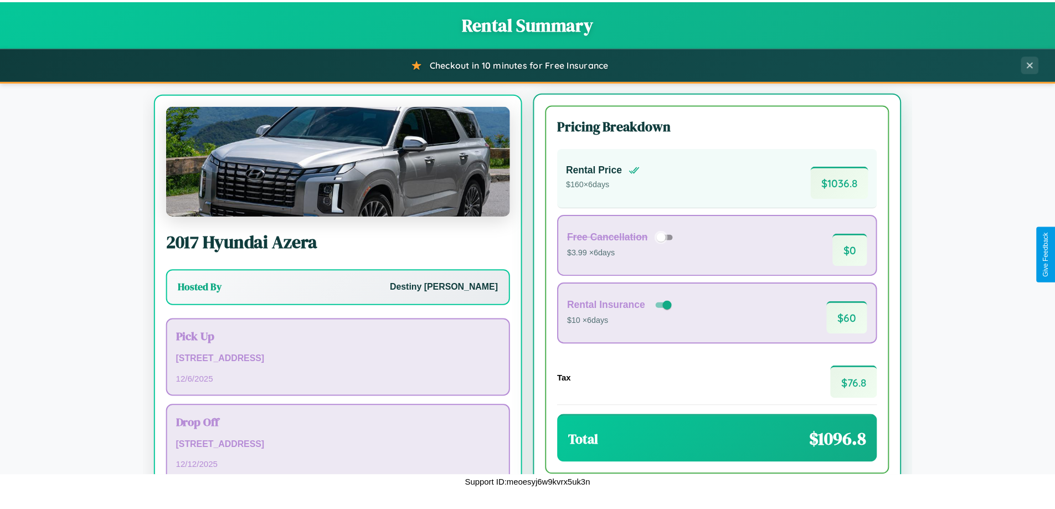
scroll to position [52, 0]
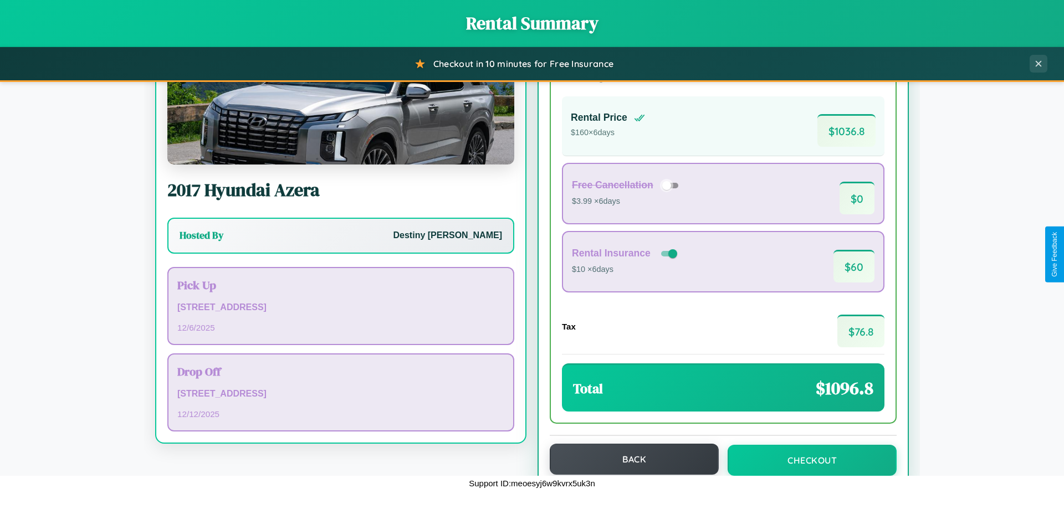
click at [629, 459] on button "Back" at bounding box center [634, 459] width 169 height 31
